Goal: Task Accomplishment & Management: Manage account settings

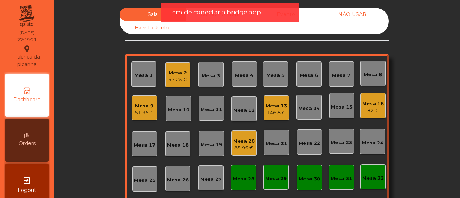
click at [214, 18] on div "Tem de conectar a bridge app" at bounding box center [230, 12] width 138 height 19
click at [305, 11] on div "Evento" at bounding box center [285, 14] width 66 height 13
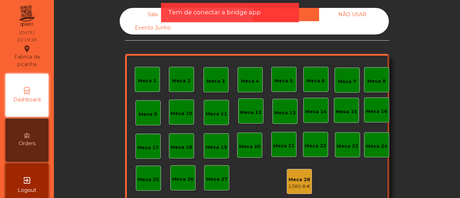
click at [155, 23] on div "Evento Junho" at bounding box center [153, 27] width 66 height 13
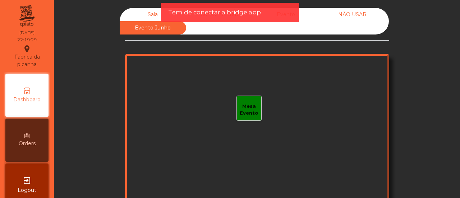
click at [148, 10] on div "Sala" at bounding box center [153, 14] width 66 height 13
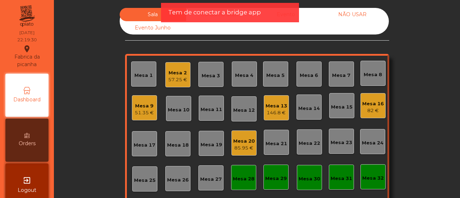
click at [380, 178] on div "Mesa 32" at bounding box center [372, 176] width 25 height 25
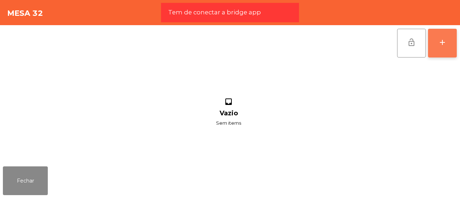
click at [437, 42] on button "add" at bounding box center [442, 43] width 29 height 29
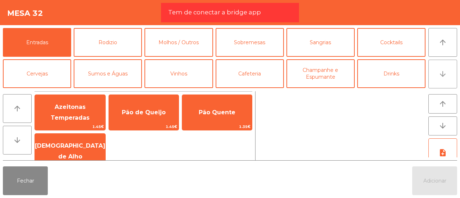
click at [429, 71] on button "arrow_downward" at bounding box center [442, 74] width 29 height 29
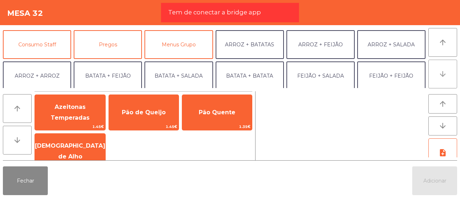
scroll to position [62, 0]
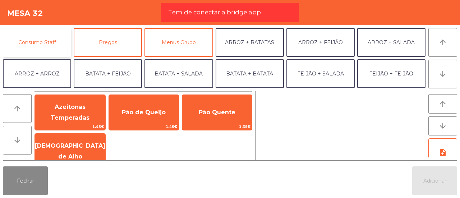
click at [42, 36] on button "Consumo Staff" at bounding box center [37, 42] width 68 height 29
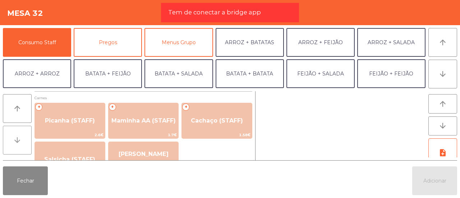
click at [15, 135] on button "arrow_downward" at bounding box center [17, 140] width 29 height 29
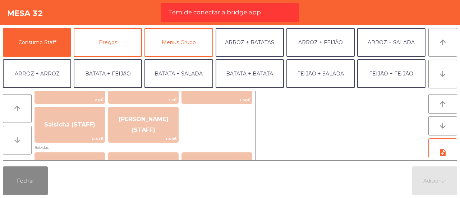
click at [15, 135] on button "arrow_downward" at bounding box center [17, 140] width 29 height 29
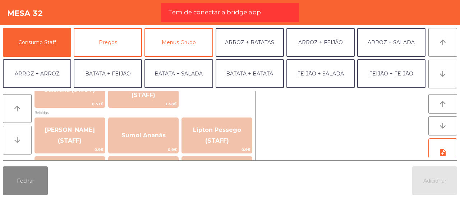
click at [15, 135] on button "arrow_downward" at bounding box center [17, 140] width 29 height 29
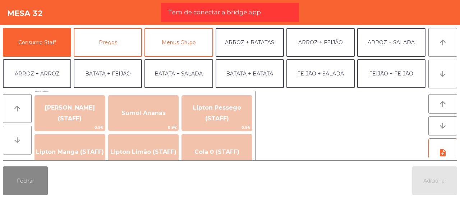
scroll to position [105, 0]
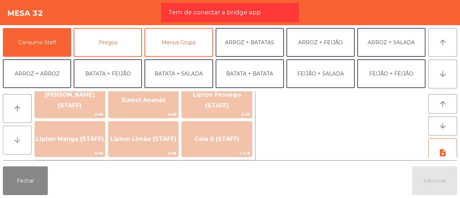
click at [15, 135] on button "arrow_downward" at bounding box center [17, 140] width 29 height 29
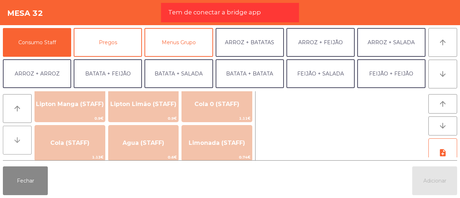
click at [15, 135] on button "arrow_downward" at bounding box center [17, 140] width 29 height 29
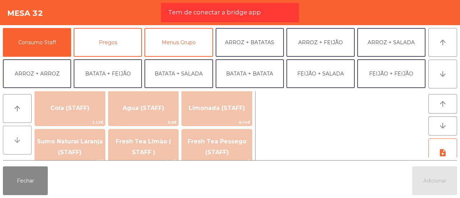
click at [15, 135] on button "arrow_downward" at bounding box center [17, 140] width 29 height 29
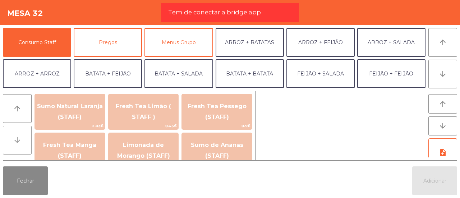
click at [15, 135] on button "arrow_downward" at bounding box center [17, 140] width 29 height 29
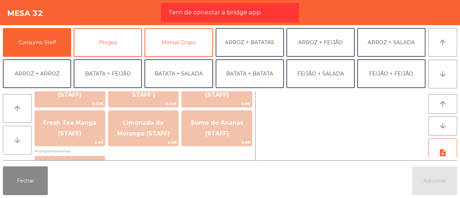
scroll to position [245, 0]
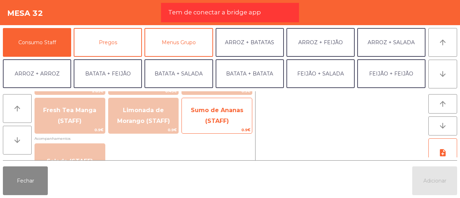
click at [238, 105] on span "Sumo de Ananas (STAFF)" at bounding box center [217, 116] width 70 height 31
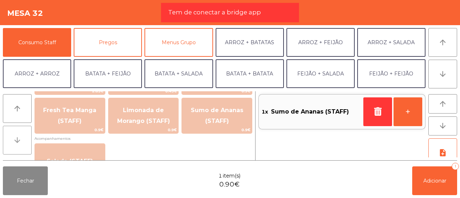
click at [11, 139] on button "arrow_downward" at bounding box center [17, 140] width 29 height 29
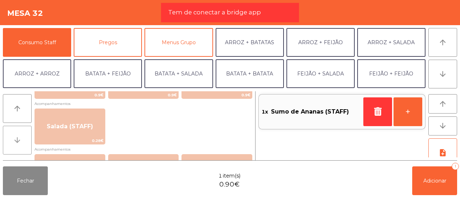
click at [11, 139] on button "arrow_downward" at bounding box center [17, 140] width 29 height 29
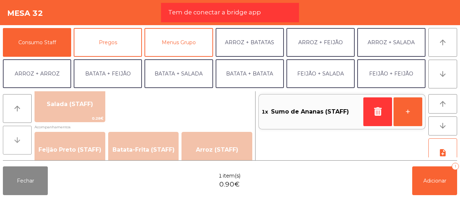
click at [11, 139] on button "arrow_downward" at bounding box center [17, 140] width 29 height 29
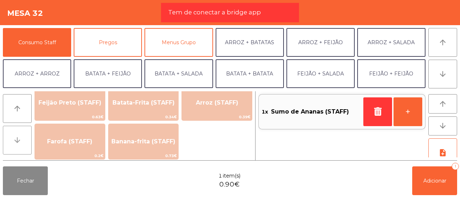
click at [11, 139] on button "arrow_downward" at bounding box center [17, 140] width 29 height 29
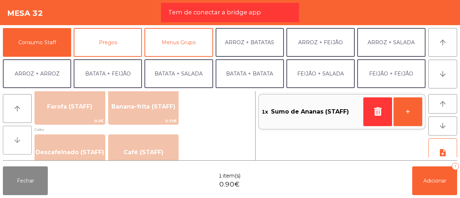
click at [11, 139] on button "arrow_downward" at bounding box center [17, 140] width 29 height 29
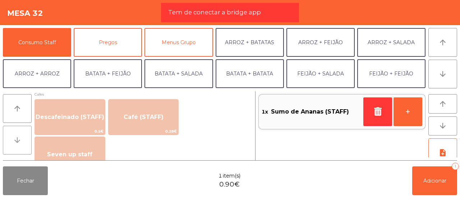
click at [11, 139] on button "arrow_downward" at bounding box center [17, 140] width 29 height 29
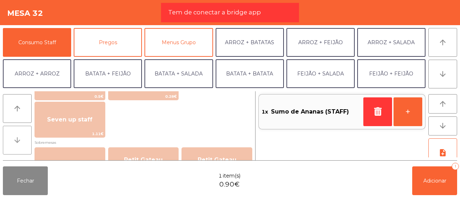
click at [11, 139] on button "arrow_downward" at bounding box center [17, 140] width 29 height 29
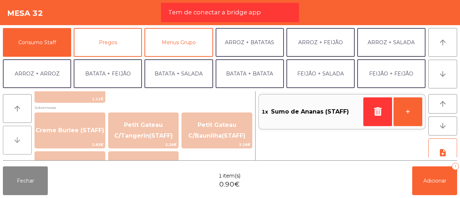
click at [11, 139] on button "arrow_downward" at bounding box center [17, 140] width 29 height 29
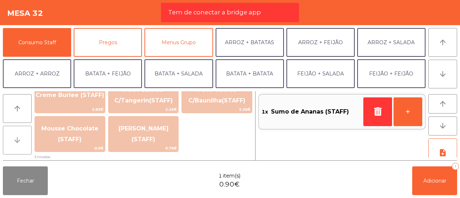
click at [11, 139] on button "arrow_downward" at bounding box center [17, 140] width 29 height 29
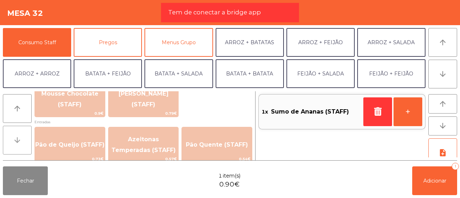
click at [11, 139] on button "arrow_downward" at bounding box center [17, 140] width 29 height 29
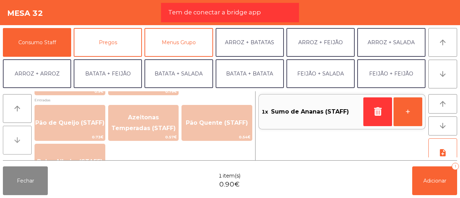
scroll to position [593, 0]
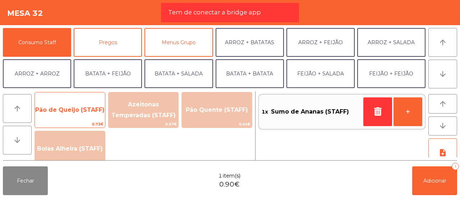
click at [63, 117] on span "Pão de Queijo (STAFF)" at bounding box center [70, 109] width 70 height 19
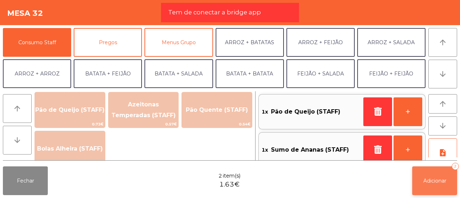
click at [445, 173] on button "Adicionar 2" at bounding box center [434, 180] width 45 height 29
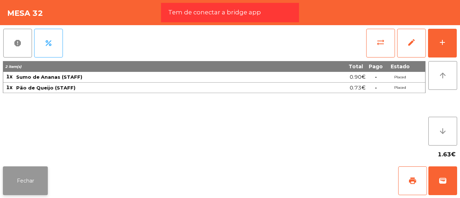
click at [34, 185] on button "Fechar" at bounding box center [25, 180] width 45 height 29
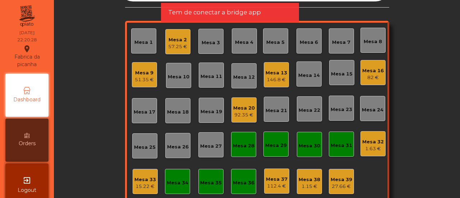
scroll to position [34, 0]
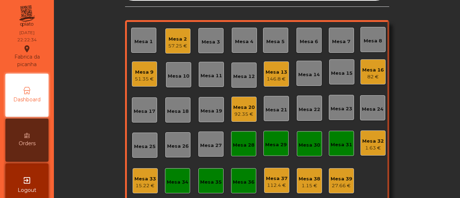
click at [376, 136] on div "Mesa 32 1.63 €" at bounding box center [373, 143] width 22 height 17
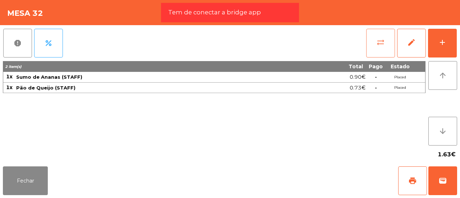
click at [382, 52] on button "sync_alt" at bounding box center [380, 43] width 29 height 29
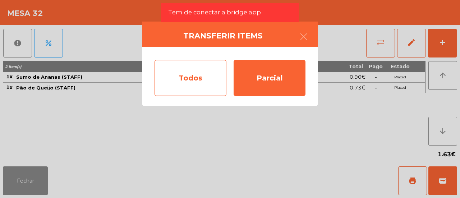
click at [175, 90] on div "Todos" at bounding box center [190, 78] width 72 height 36
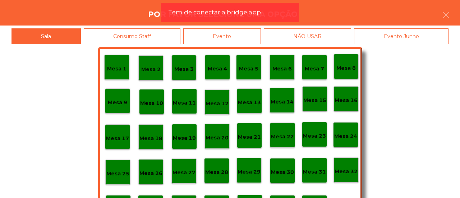
click at [115, 194] on div "Mesa 1 Mesa 2 Mesa 3 Mesa 4 Mesa 5 Mesa 6 Mesa 7 Mesa 8 [GEOGRAPHIC_DATA] 9 [GE…" at bounding box center [230, 137] width 264 height 180
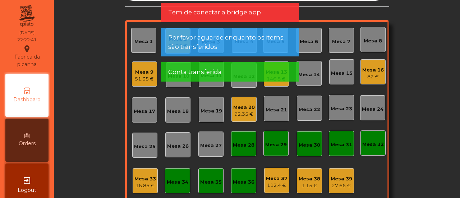
click at [141, 181] on div "Mesa 33" at bounding box center [145, 178] width 22 height 7
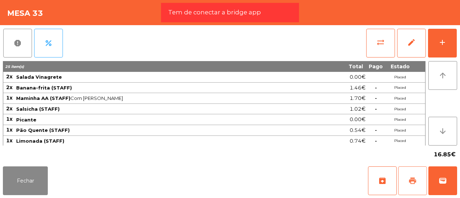
click at [405, 174] on button "print" at bounding box center [412, 180] width 29 height 29
click at [32, 172] on button "Fechar" at bounding box center [25, 180] width 45 height 29
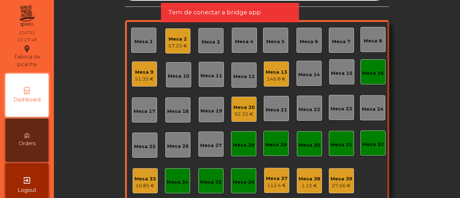
click at [374, 64] on div "Mesa 16" at bounding box center [372, 71] width 25 height 25
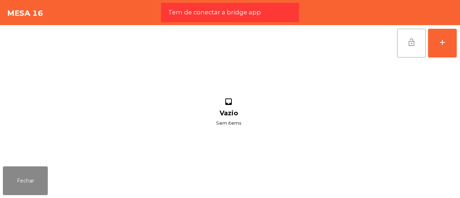
click at [414, 34] on button "lock_open" at bounding box center [411, 43] width 29 height 29
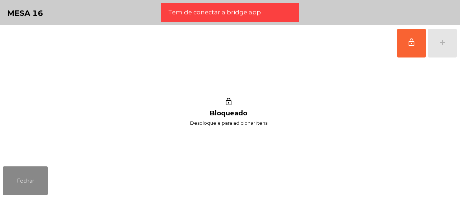
click at [32, 166] on div "Fechar" at bounding box center [230, 180] width 460 height 34
click at [31, 177] on button "Fechar" at bounding box center [25, 180] width 45 height 29
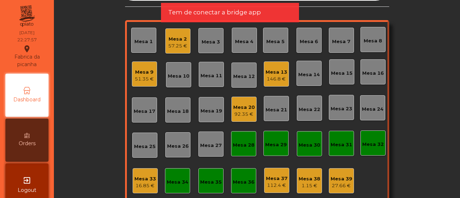
click at [135, 78] on div "51.35 €" at bounding box center [144, 78] width 19 height 7
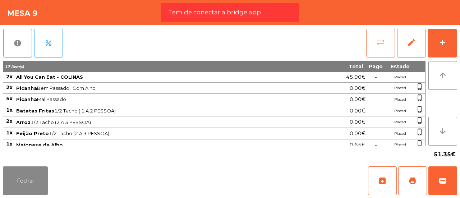
click at [371, 38] on button "sync_alt" at bounding box center [380, 43] width 29 height 29
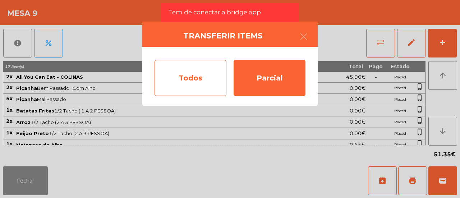
click at [210, 82] on div "Todos" at bounding box center [190, 78] width 72 height 36
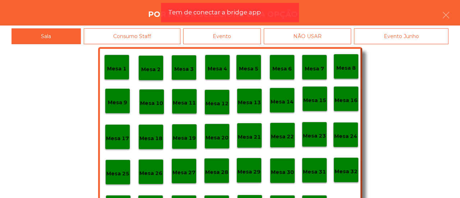
click at [252, 29] on div "Evento" at bounding box center [222, 36] width 78 height 16
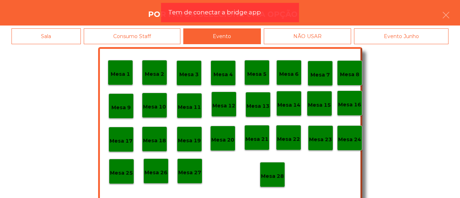
click at [275, 169] on div "Mesa 28" at bounding box center [272, 174] width 23 height 11
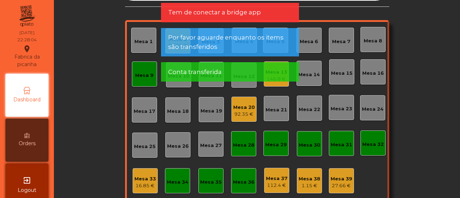
click at [136, 71] on div "Mesa 9" at bounding box center [144, 74] width 18 height 10
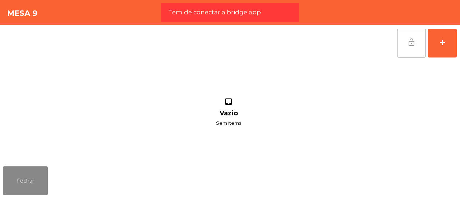
click at [406, 42] on button "lock_open" at bounding box center [411, 43] width 29 height 29
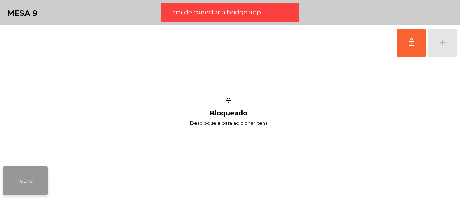
click at [35, 175] on button "Fechar" at bounding box center [25, 180] width 45 height 29
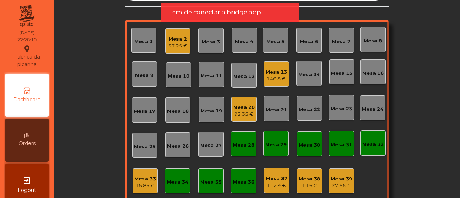
click at [147, 179] on div "Mesa 33" at bounding box center [145, 178] width 22 height 7
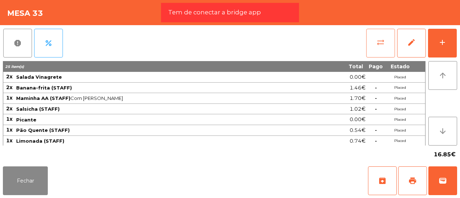
click at [381, 37] on button "sync_alt" at bounding box center [380, 43] width 29 height 29
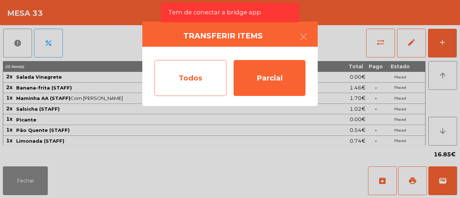
click at [201, 82] on div "Todos" at bounding box center [190, 78] width 72 height 36
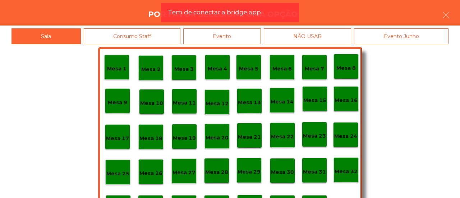
click at [246, 36] on div "Evento" at bounding box center [222, 36] width 78 height 16
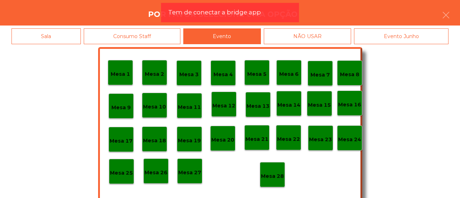
scroll to position [0, 0]
click at [69, 37] on div "Sala" at bounding box center [45, 36] width 69 height 16
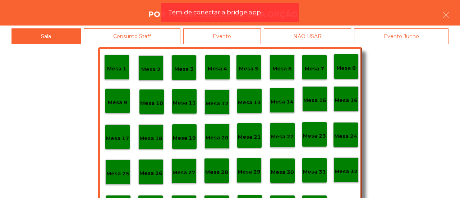
scroll to position [34, 0]
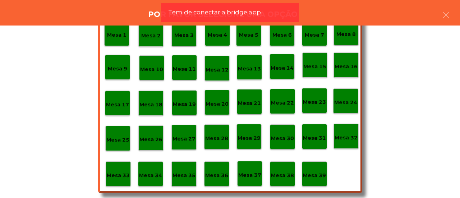
click at [304, 165] on div "Mesa 39" at bounding box center [314, 173] width 25 height 25
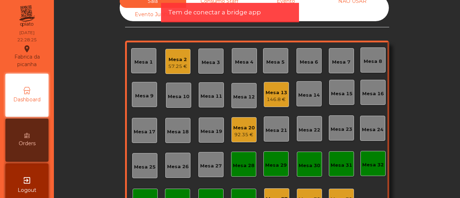
scroll to position [13, 0]
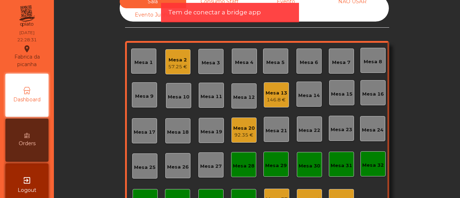
click at [55, 81] on div "Sala Consumo Staff Evento NÃO USAR Evento Junho Mesa 1 Mesa 2 57.25 € Mesa 3 [G…" at bounding box center [257, 99] width 406 height 198
click at [240, 130] on div "Mesa 20" at bounding box center [244, 128] width 22 height 7
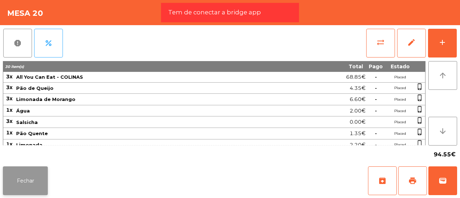
click at [17, 181] on button "Fechar" at bounding box center [25, 180] width 45 height 29
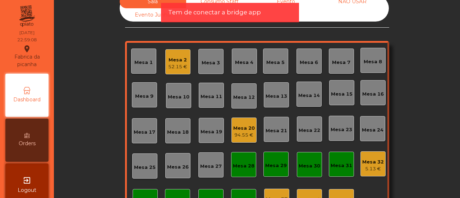
click at [178, 64] on div "52.15 €" at bounding box center [177, 66] width 19 height 7
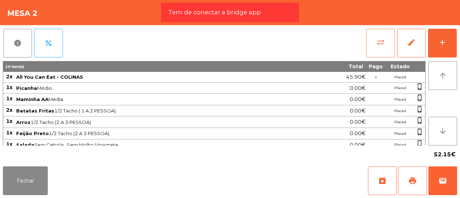
click at [374, 40] on button "sync_alt" at bounding box center [380, 43] width 29 height 29
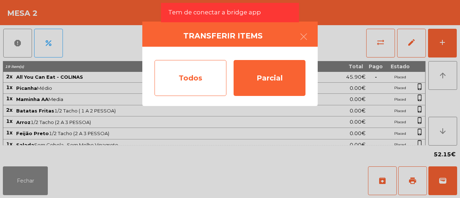
click at [203, 77] on div "Todos" at bounding box center [190, 78] width 72 height 36
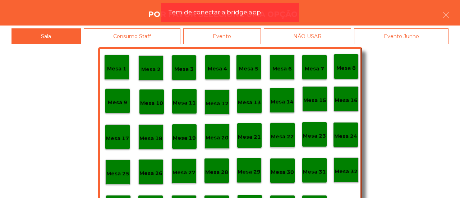
click at [251, 32] on div "Evento" at bounding box center [222, 36] width 78 height 16
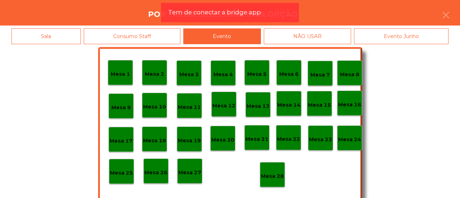
click at [272, 169] on div "Mesa 28" at bounding box center [272, 174] width 23 height 11
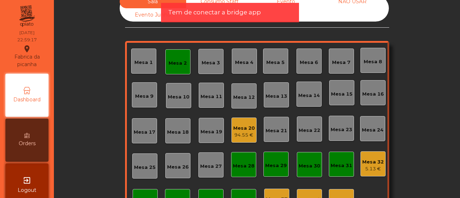
click at [368, 164] on div "Mesa 32" at bounding box center [373, 161] width 22 height 7
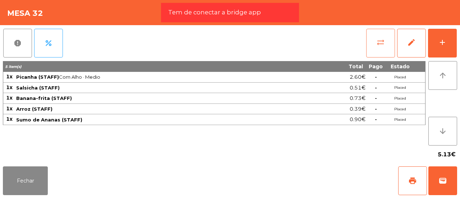
click at [381, 45] on span "sync_alt" at bounding box center [380, 42] width 9 height 9
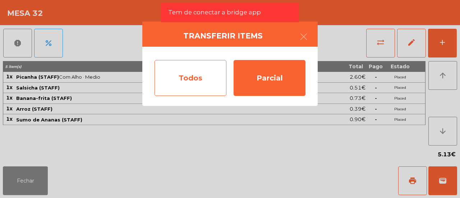
click at [192, 72] on div "Todos" at bounding box center [190, 78] width 72 height 36
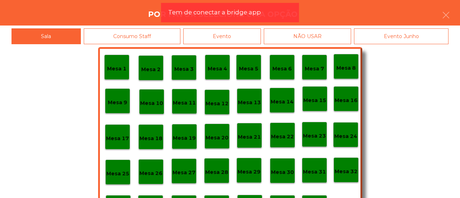
scroll to position [34, 0]
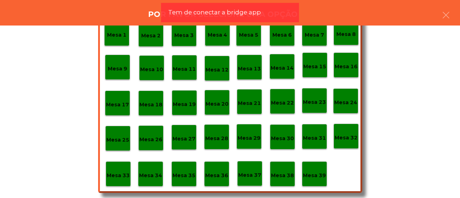
click at [311, 171] on div "Mesa 39" at bounding box center [314, 173] width 23 height 11
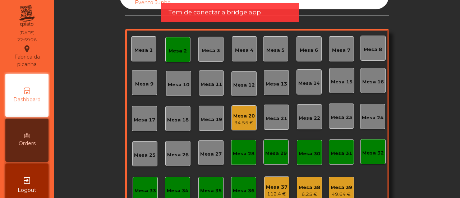
scroll to position [24, 0]
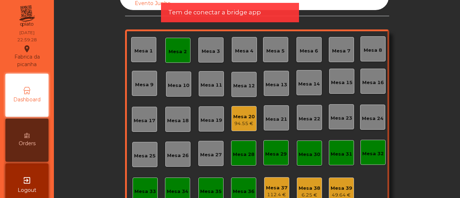
click at [178, 49] on div "Mesa 2" at bounding box center [177, 51] width 18 height 7
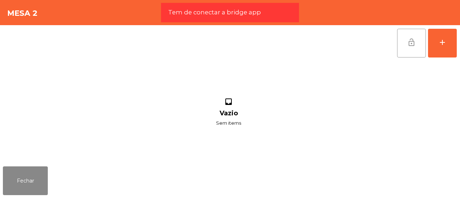
click at [413, 36] on button "lock_open" at bounding box center [411, 43] width 29 height 29
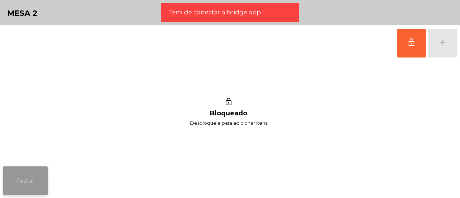
click at [37, 183] on button "Fechar" at bounding box center [25, 180] width 45 height 29
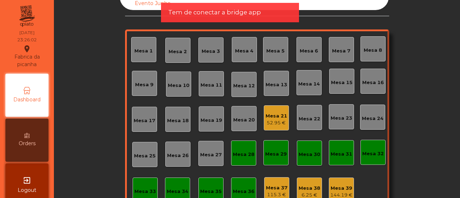
click at [275, 112] on div "Mesa 21" at bounding box center [276, 115] width 22 height 7
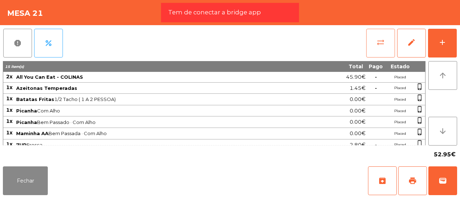
click at [379, 43] on span "sync_alt" at bounding box center [380, 42] width 9 height 9
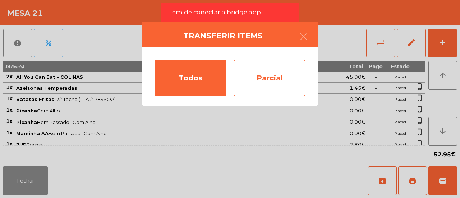
click at [282, 81] on div "Parcial" at bounding box center [269, 78] width 72 height 36
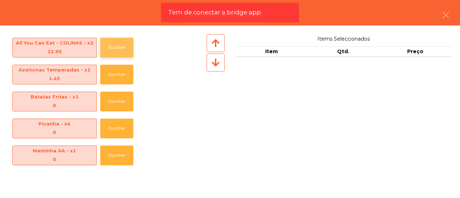
click at [121, 46] on button "Escolher" at bounding box center [116, 48] width 33 height 20
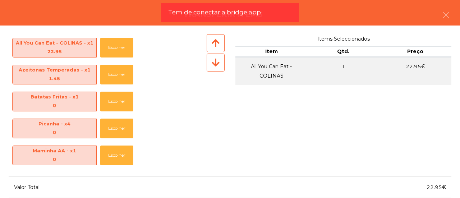
scroll to position [48, 0]
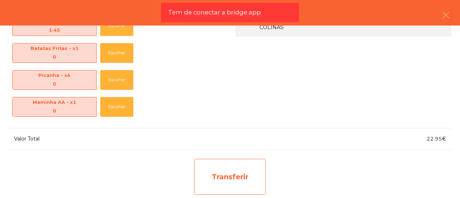
click at [239, 178] on div "Transferir" at bounding box center [230, 177] width 72 height 36
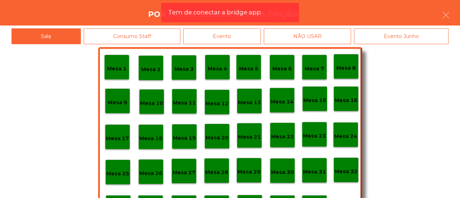
scroll to position [34, 0]
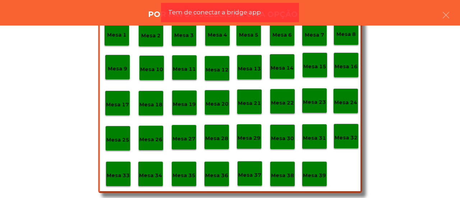
click at [250, 168] on div "Mesa 37" at bounding box center [249, 173] width 23 height 11
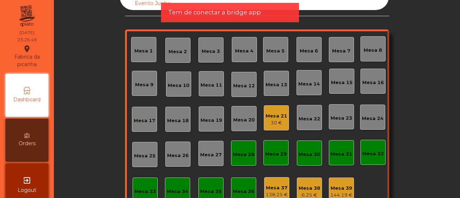
scroll to position [0, 0]
